Goal: Information Seeking & Learning: Learn about a topic

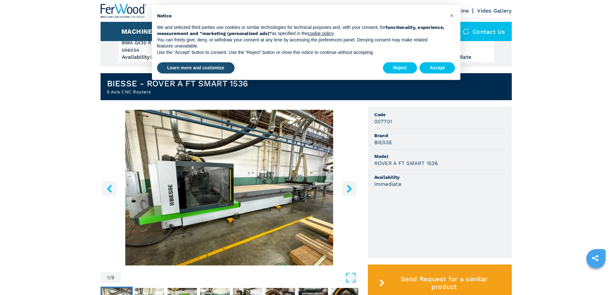
click at [349, 186] on icon "right-button" at bounding box center [349, 189] width 8 height 8
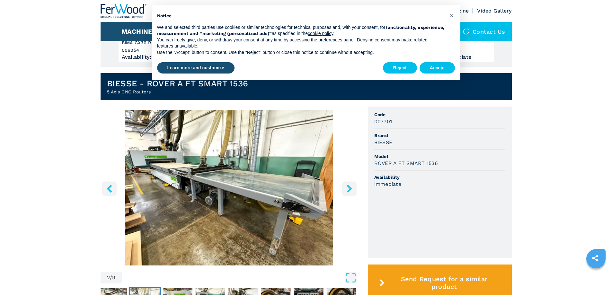
click at [349, 186] on icon "right-button" at bounding box center [349, 189] width 8 height 8
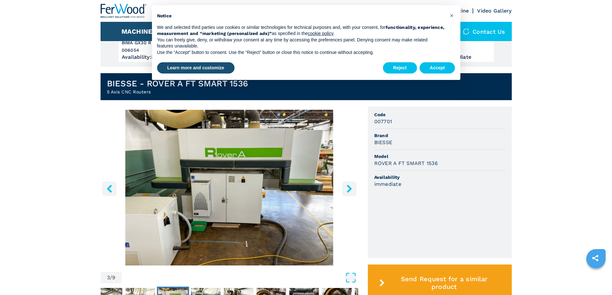
click at [349, 186] on icon "right-button" at bounding box center [349, 189] width 8 height 8
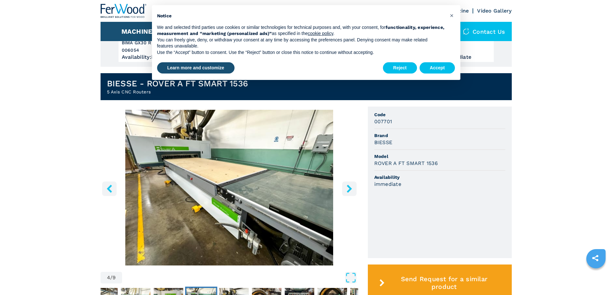
click at [349, 186] on icon "right-button" at bounding box center [349, 189] width 8 height 8
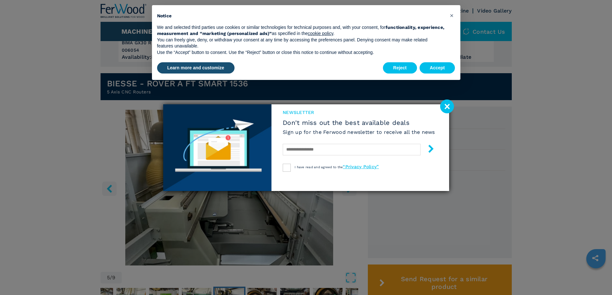
scroll to position [193, 0]
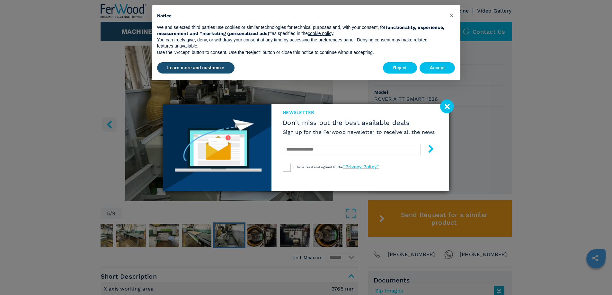
click at [445, 107] on image at bounding box center [447, 107] width 14 height 14
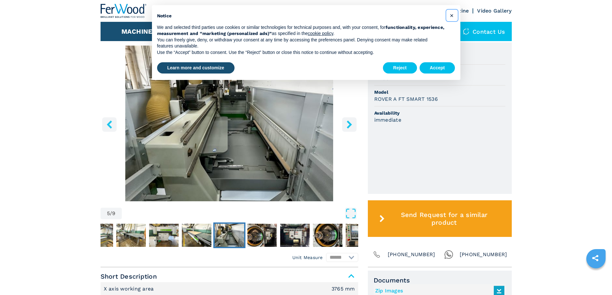
click at [452, 13] on span "×" at bounding box center [452, 16] width 4 height 8
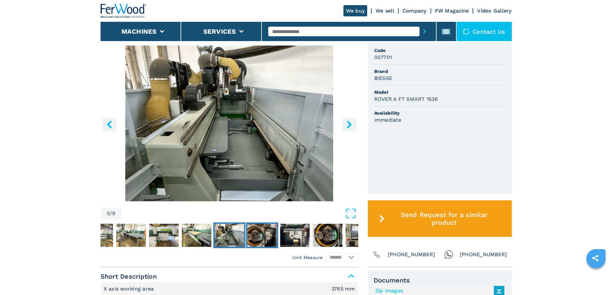
click at [266, 238] on img "Go to Slide 6" at bounding box center [262, 235] width 30 height 23
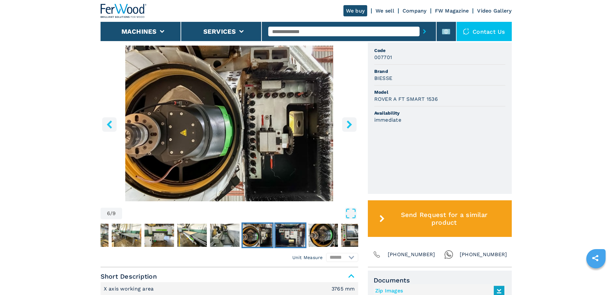
click at [291, 233] on img "Go to Slide 7" at bounding box center [290, 235] width 30 height 23
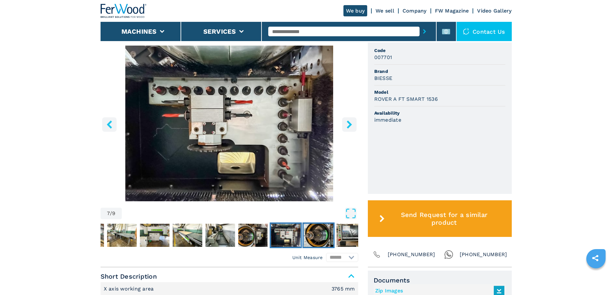
click at [317, 236] on img "Go to Slide 8" at bounding box center [319, 235] width 30 height 23
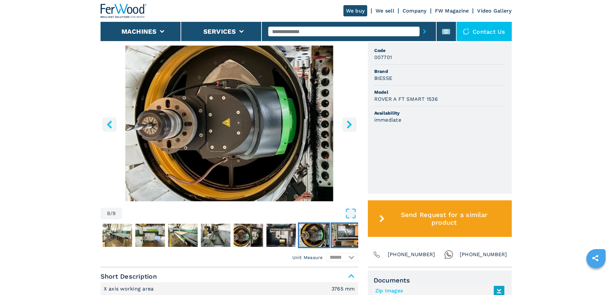
click at [347, 239] on img "Go to Slide 9" at bounding box center [347, 235] width 30 height 23
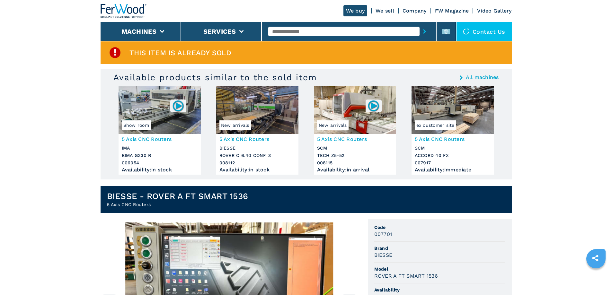
scroll to position [0, 0]
